Goal: Transaction & Acquisition: Subscribe to service/newsletter

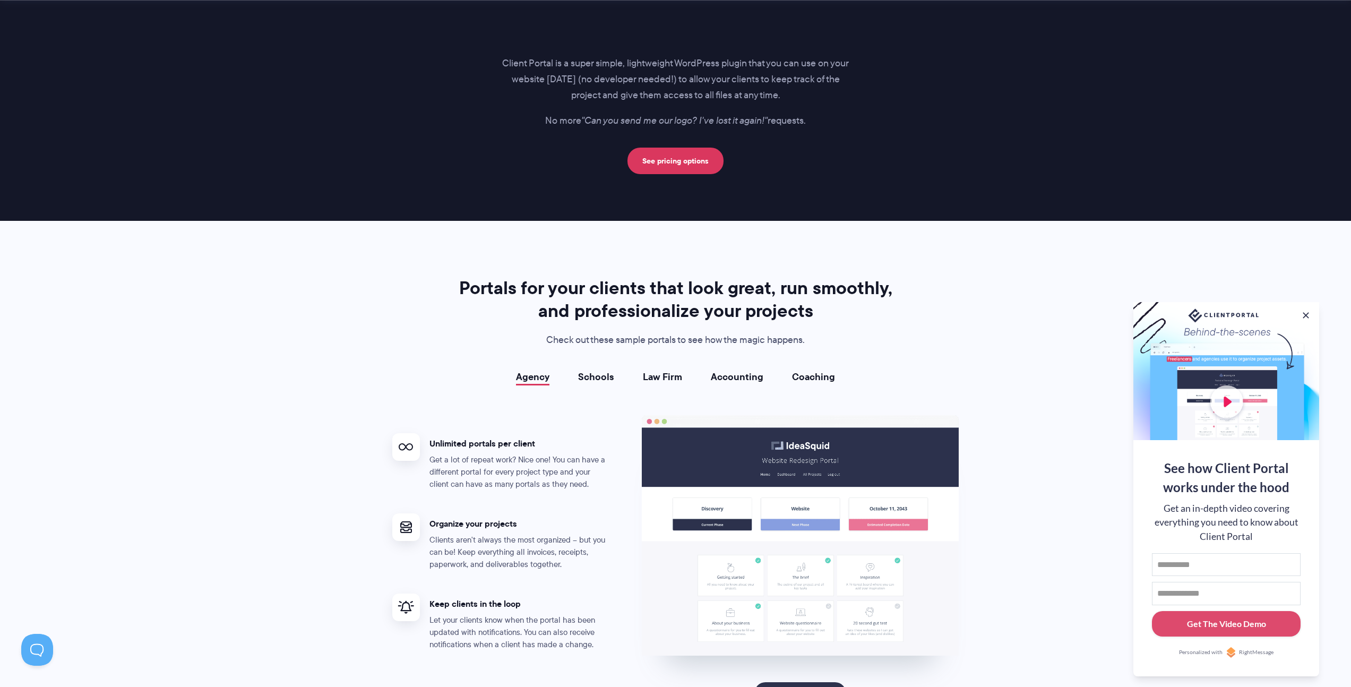
scroll to position [1928, 0]
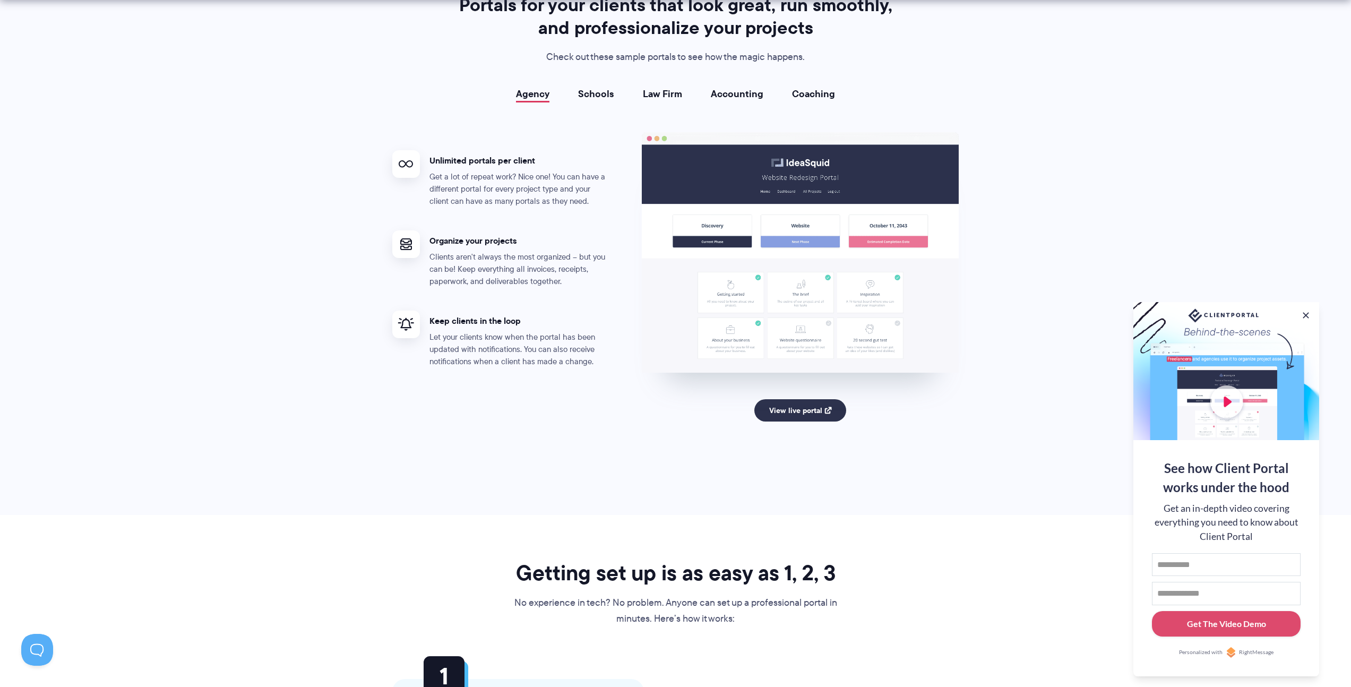
click at [593, 96] on link "Schools" at bounding box center [596, 94] width 36 height 11
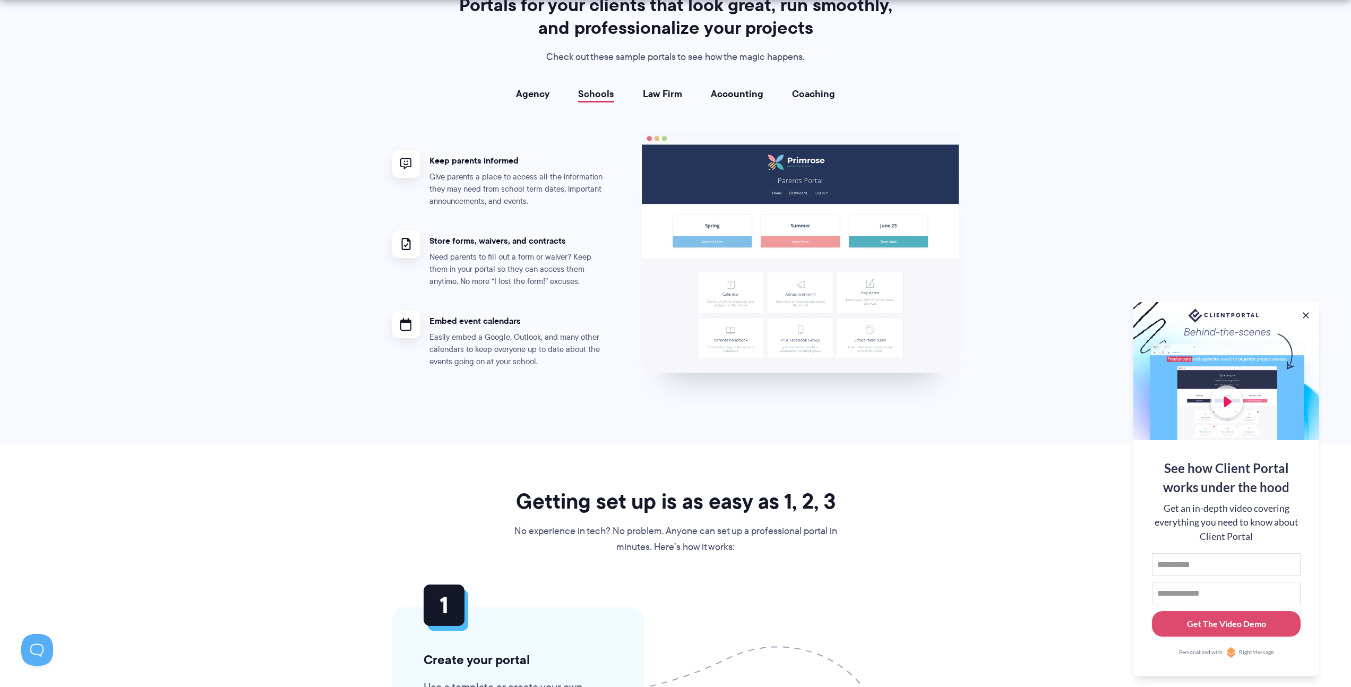
click at [672, 92] on link "Law Firm" at bounding box center [662, 94] width 39 height 11
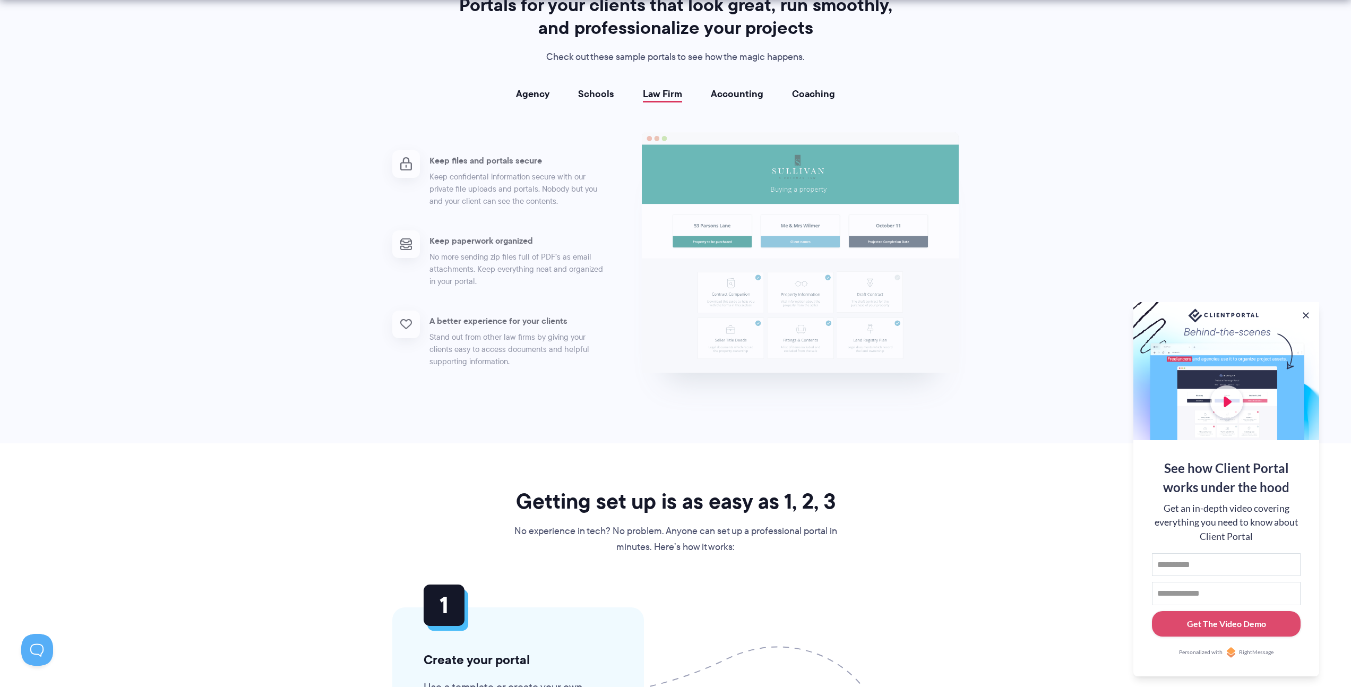
click at [740, 90] on link "Accounting" at bounding box center [737, 94] width 53 height 11
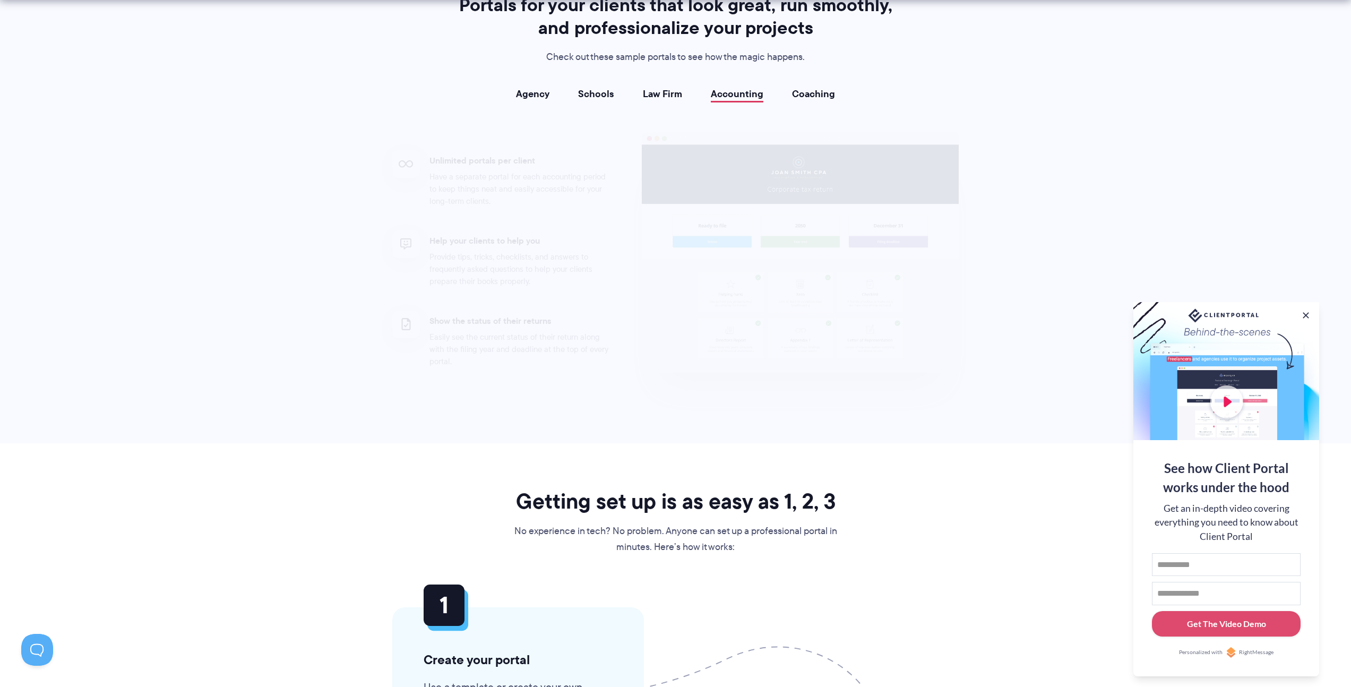
click at [811, 93] on link "Coaching" at bounding box center [813, 94] width 43 height 11
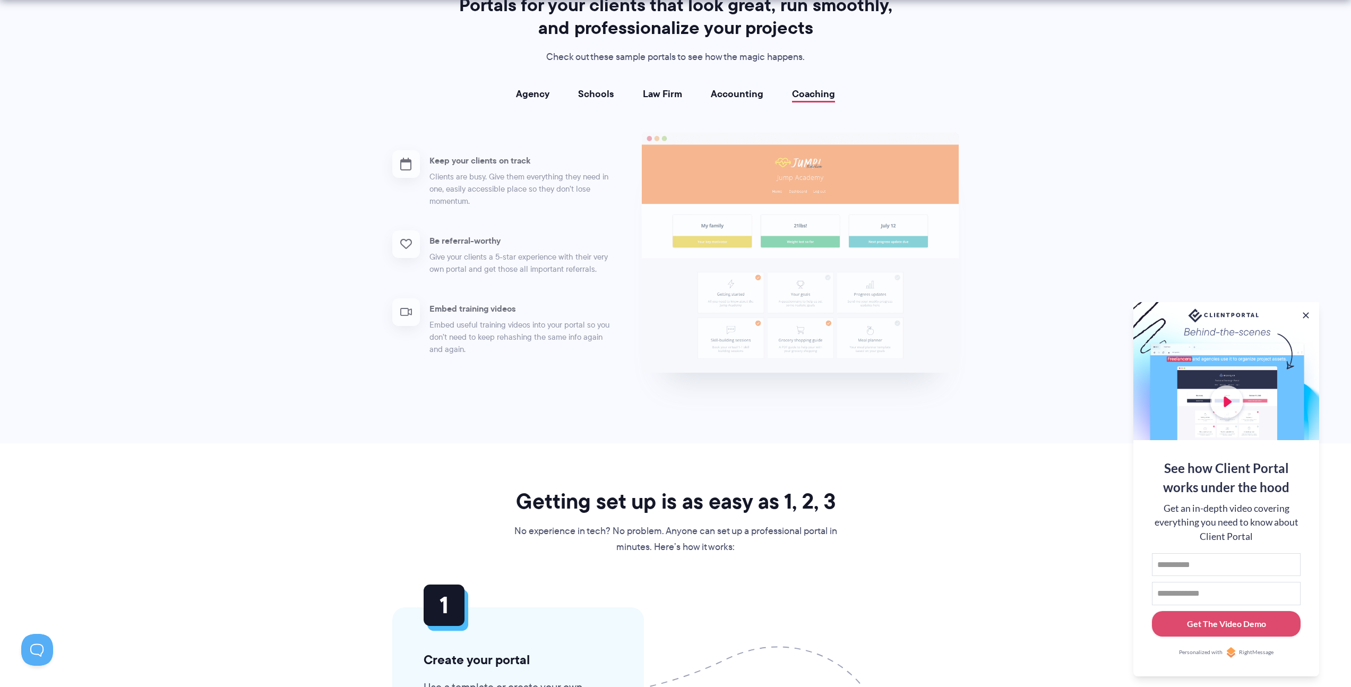
click at [653, 93] on link "Law Firm" at bounding box center [662, 94] width 39 height 11
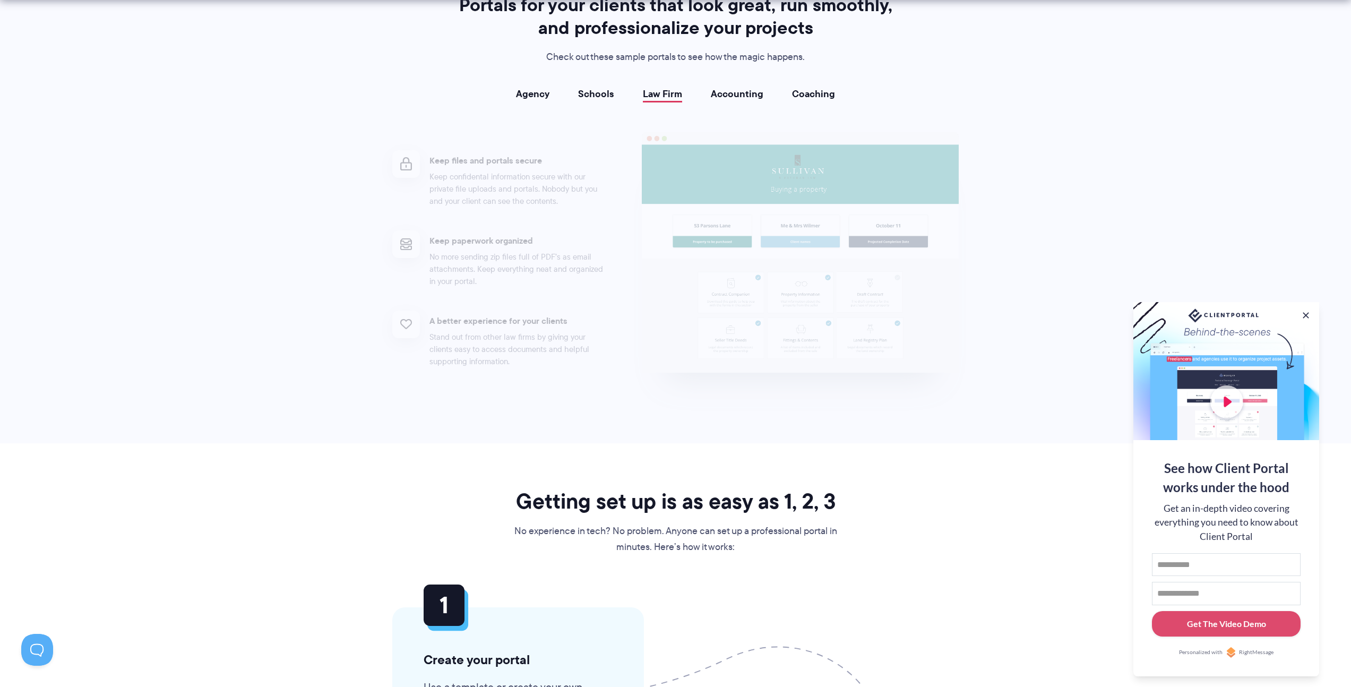
click at [584, 93] on link "Schools" at bounding box center [596, 94] width 36 height 11
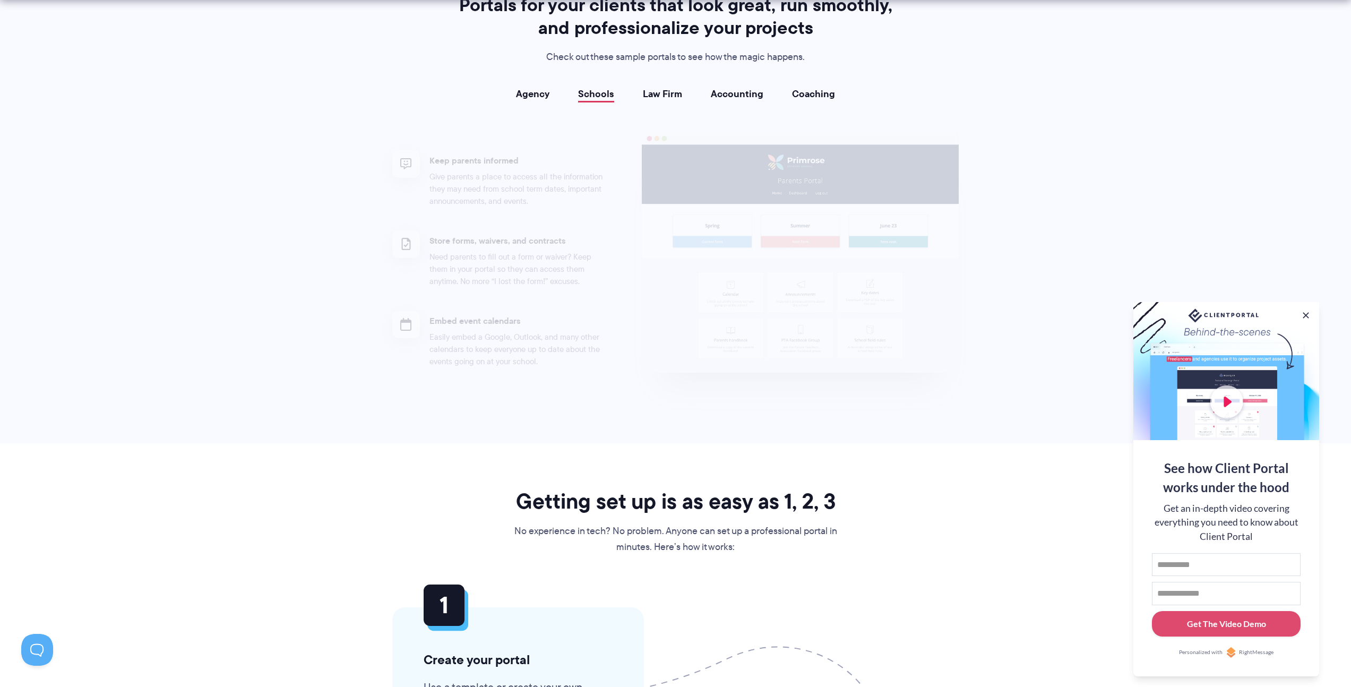
click at [548, 94] on link "Agency" at bounding box center [532, 94] width 33 height 11
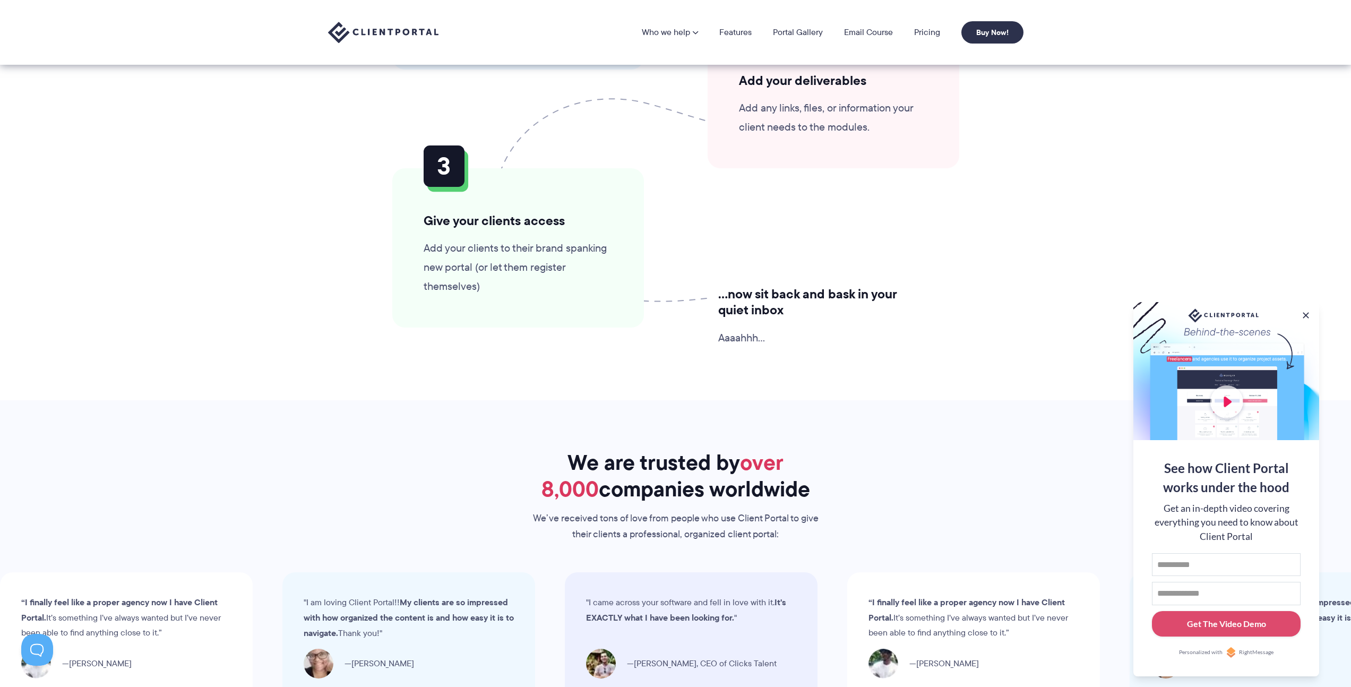
scroll to position [2459, 0]
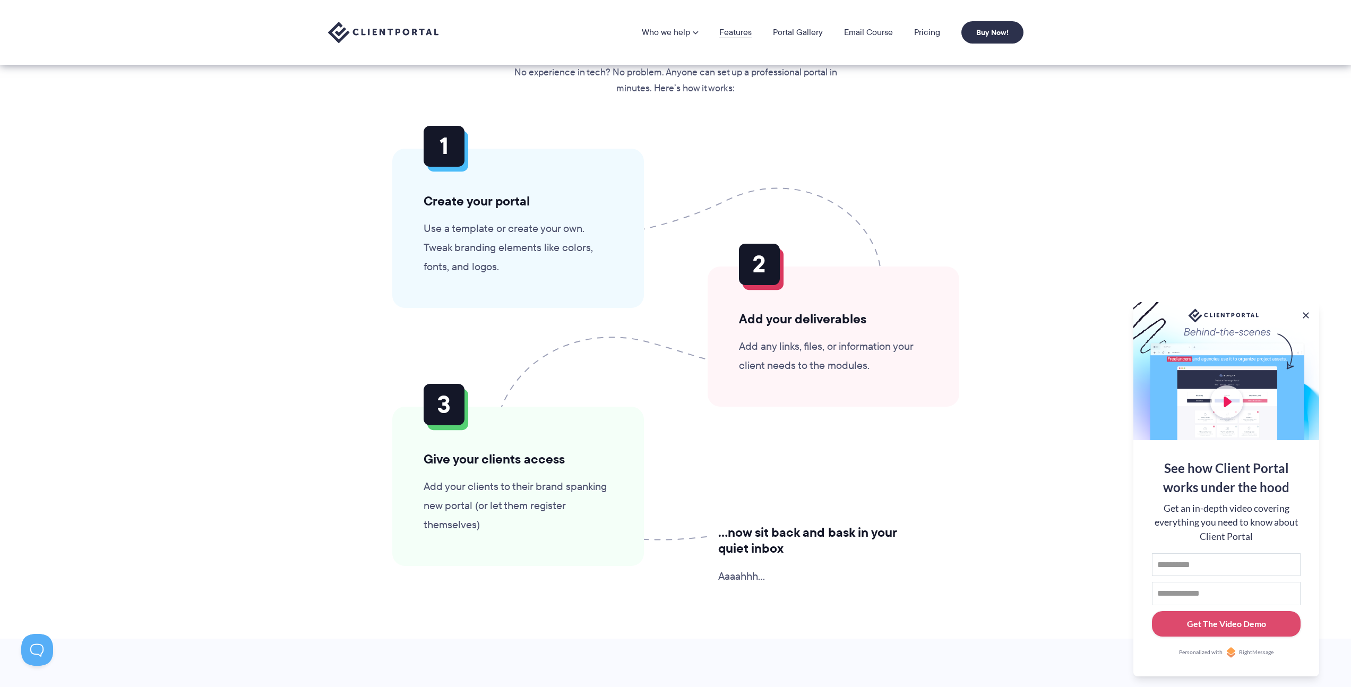
click at [727, 33] on link "Features" at bounding box center [735, 32] width 32 height 8
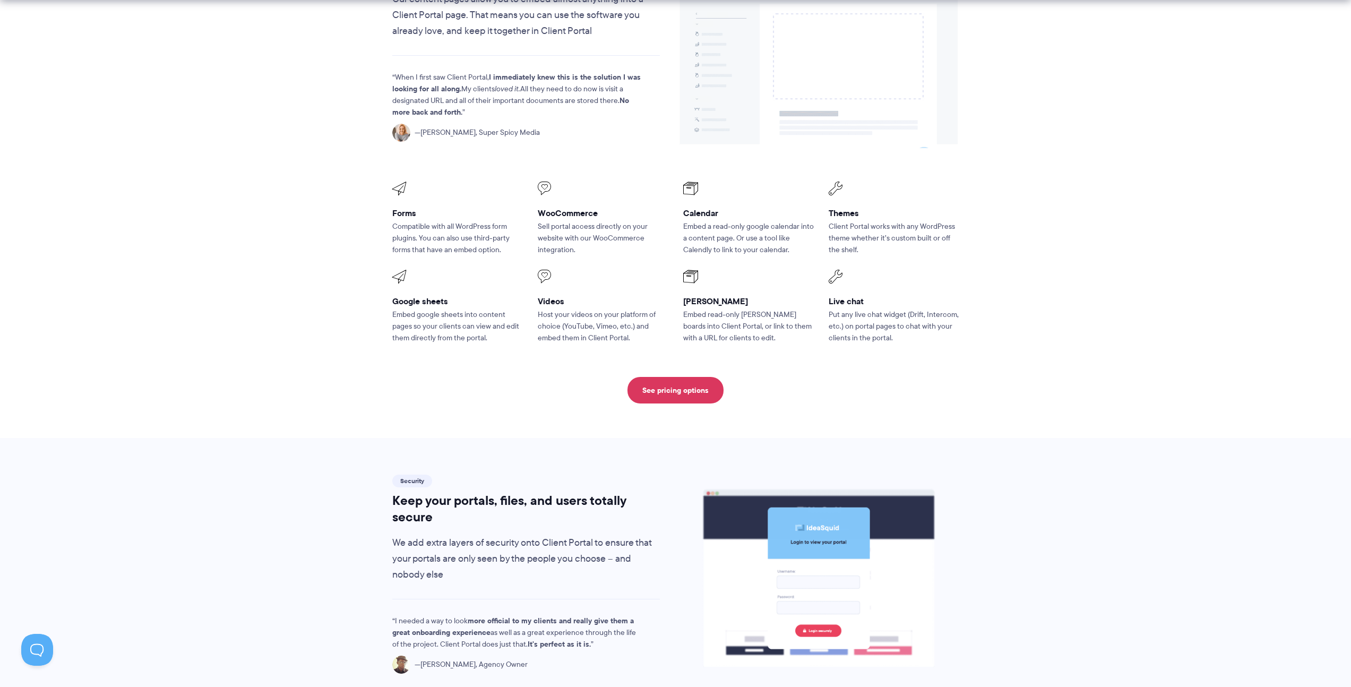
scroll to position [1350, 0]
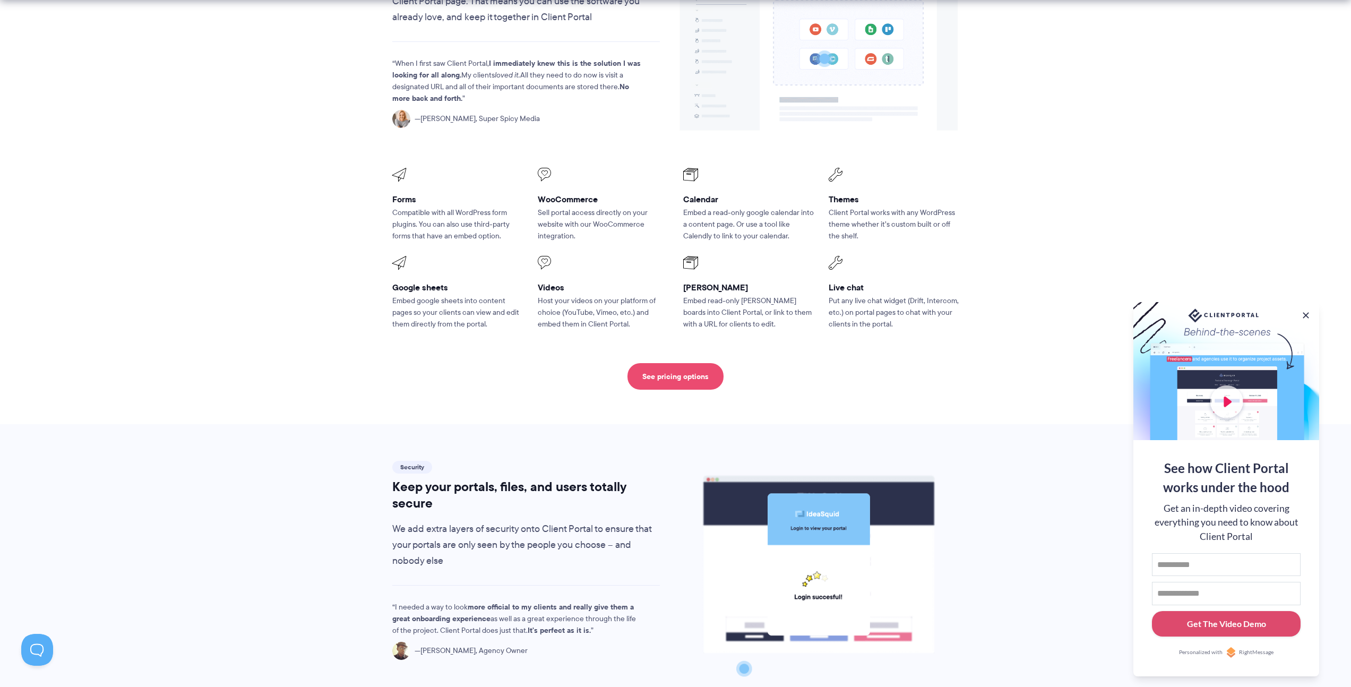
click at [673, 363] on link "See pricing options" at bounding box center [675, 376] width 96 height 27
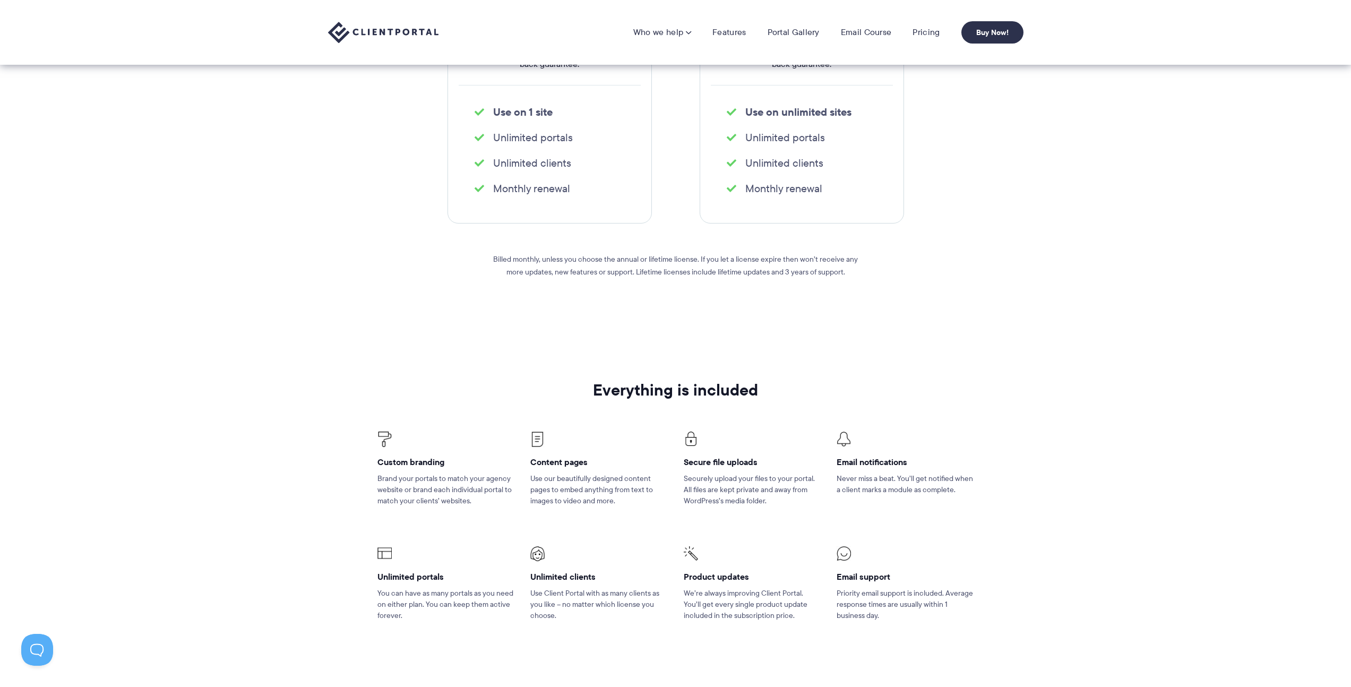
scroll to position [325, 0]
